Goal: Information Seeking & Learning: Learn about a topic

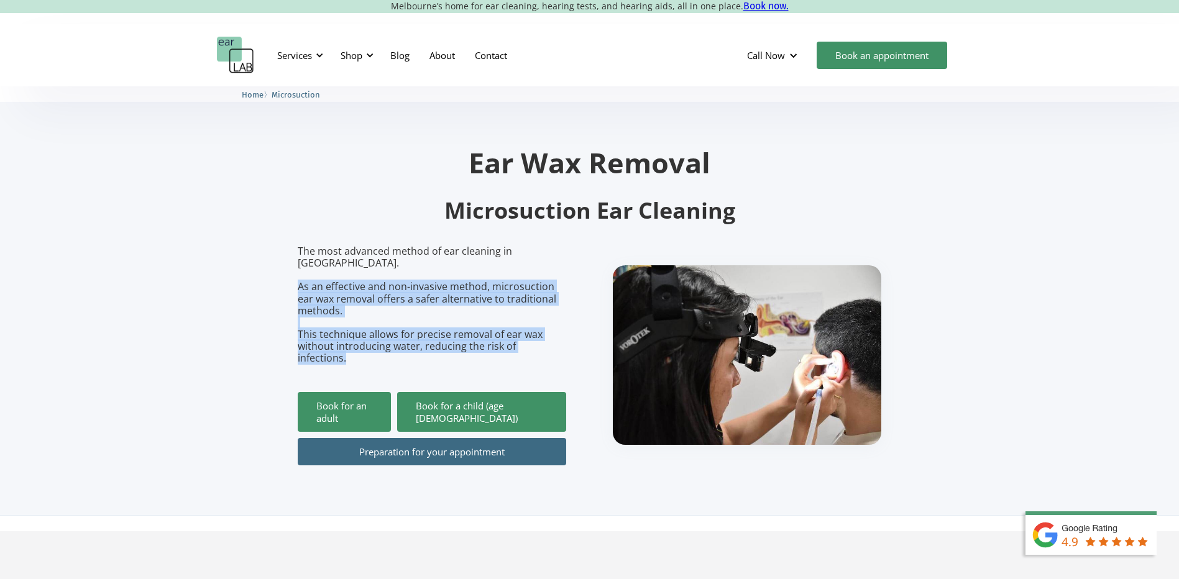
drag, startPoint x: 299, startPoint y: 275, endPoint x: 568, endPoint y: 347, distance: 278.6
click at [568, 347] on div "The most advanced method of ear cleaning in [GEOGRAPHIC_DATA]. As an effective …" at bounding box center [590, 355] width 584 height 220
copy p "As an effective and non-invasive method, microsuction ear wax removal offers a …"
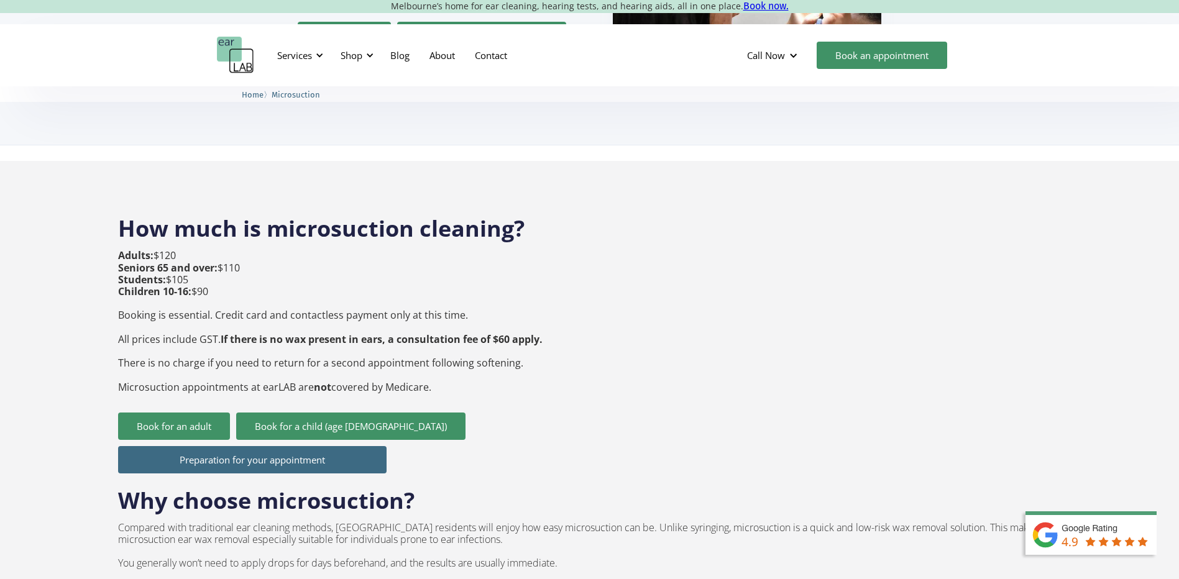
scroll to position [373, 0]
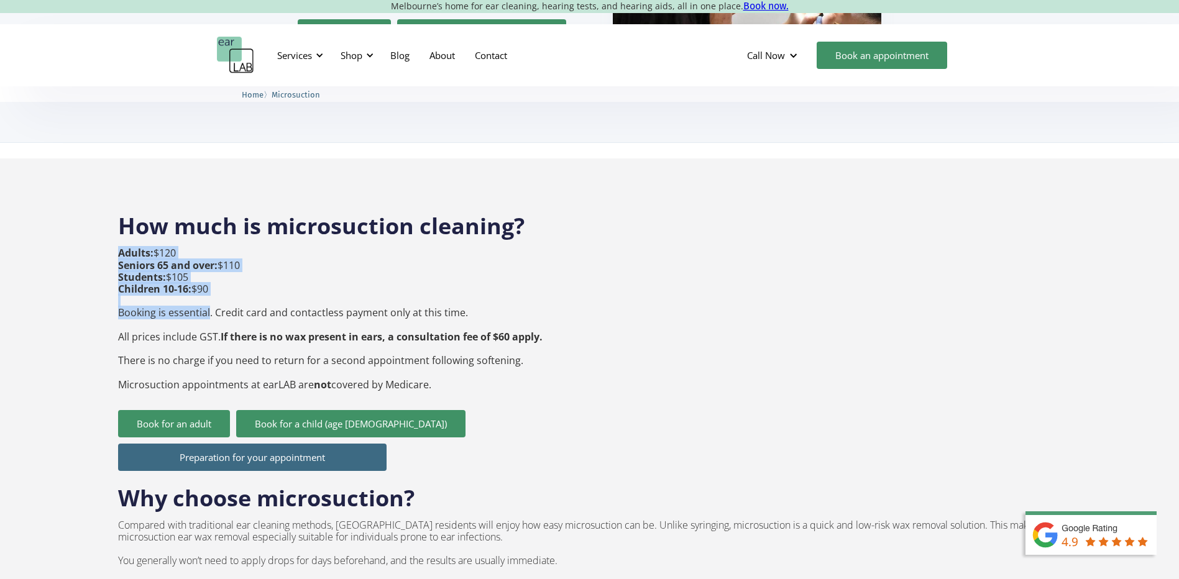
drag, startPoint x: 116, startPoint y: 285, endPoint x: 211, endPoint y: 290, distance: 95.2
drag, startPoint x: 211, startPoint y: 290, endPoint x: 227, endPoint y: 292, distance: 16.3
click at [236, 292] on p "Adults: $120 Seniors 65 and over: $110 Students: $105 Children 10-16: $90 Booki…" at bounding box center [330, 318] width 424 height 143
click at [120, 287] on p "Adults: $120 Seniors 65 and over: $110 Students: $105 Children 10-16: $90 Booki…" at bounding box center [330, 318] width 424 height 143
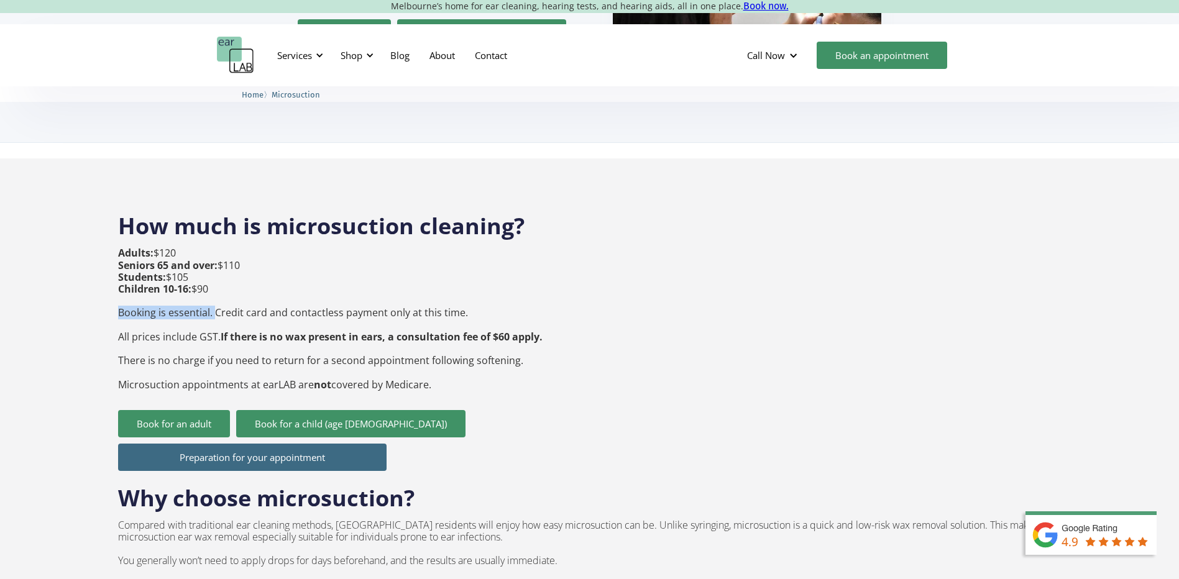
drag, startPoint x: 119, startPoint y: 288, endPoint x: 213, endPoint y: 290, distance: 94.5
click at [213, 290] on p "Adults: $120 Seniors 65 and over: $110 Students: $105 Children 10-16: $90 Booki…" at bounding box center [330, 318] width 424 height 143
copy p "Booking is essential."
click at [308, 322] on p "Adults: $120 Seniors 65 and over: $110 Students: $105 Children 10-16: $90 Booki…" at bounding box center [330, 318] width 424 height 143
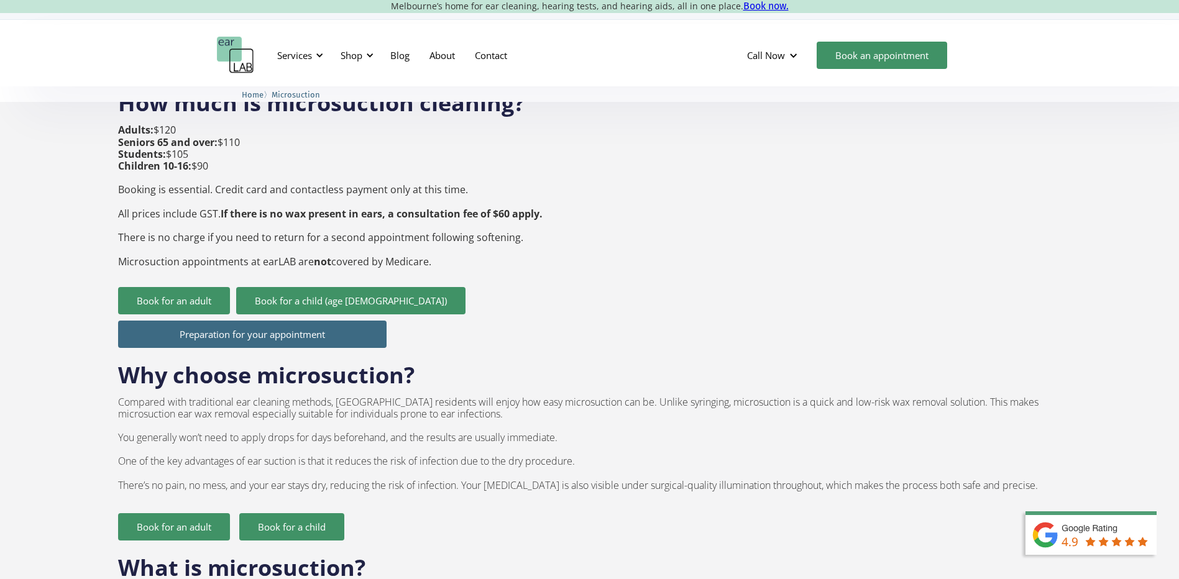
scroll to position [497, 0]
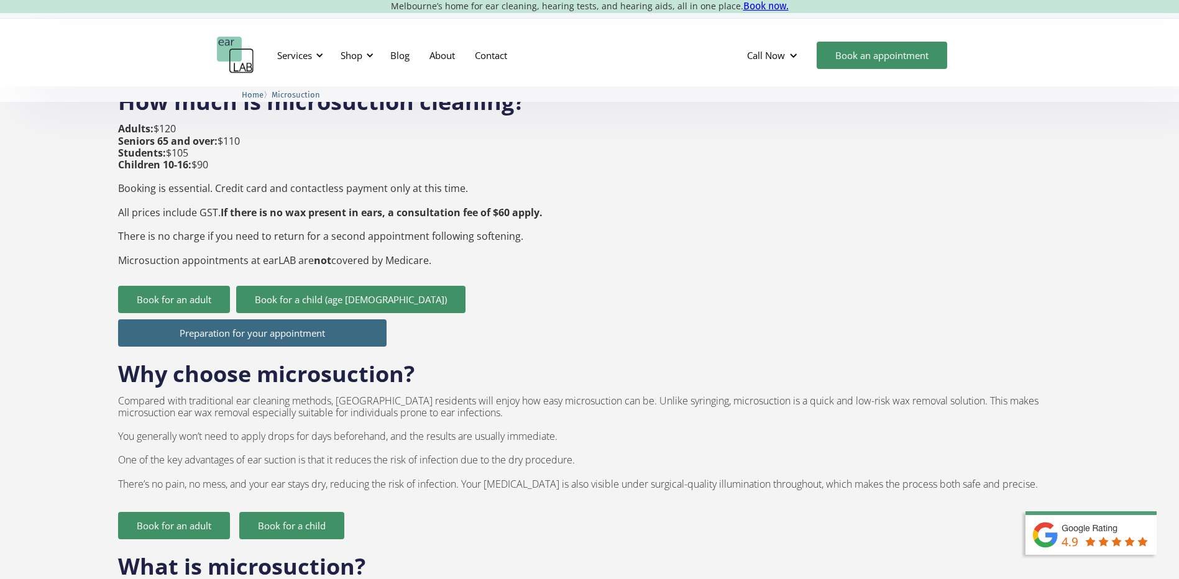
drag, startPoint x: 119, startPoint y: 234, endPoint x: 467, endPoint y: 236, distance: 348.0
click at [467, 236] on p "Adults: $120 Seniors 65 and over: $110 Students: $105 Children 10-16: $90 Booki…" at bounding box center [330, 194] width 424 height 143
copy p "Microsuction appointments at earLAB are not covered by Medicare."
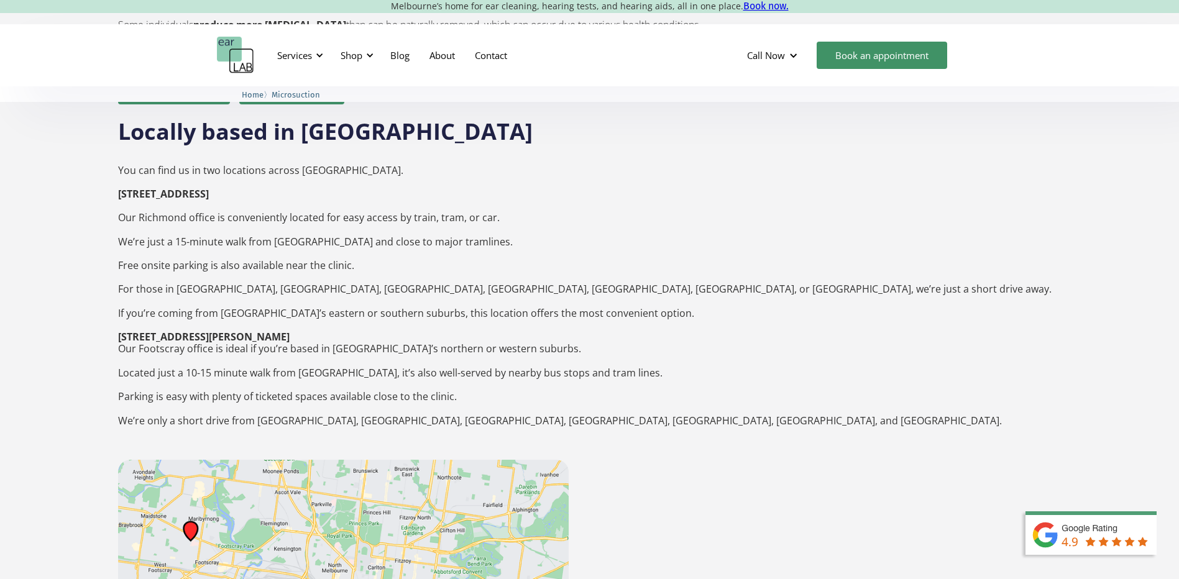
scroll to position [1616, 0]
